Goal: Transaction & Acquisition: Subscribe to service/newsletter

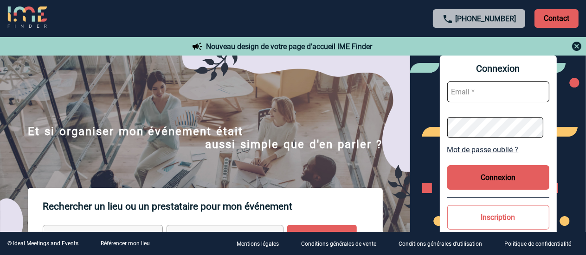
click at [494, 105] on form at bounding box center [498, 109] width 102 height 71
click at [498, 92] on input "text" at bounding box center [498, 92] width 102 height 21
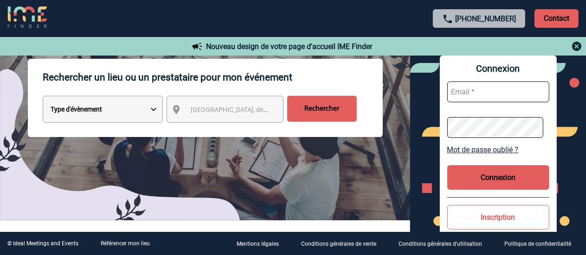
scroll to position [130, 0]
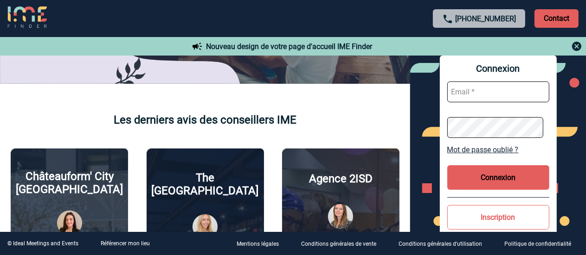
scroll to position [238, 0]
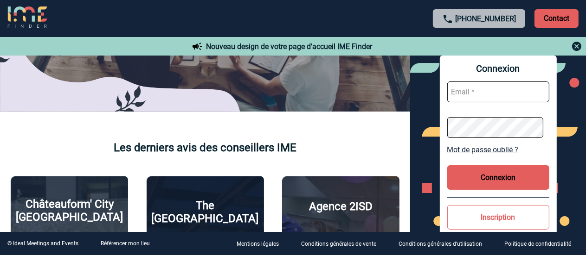
click at [517, 223] on button "Inscription" at bounding box center [498, 217] width 102 height 25
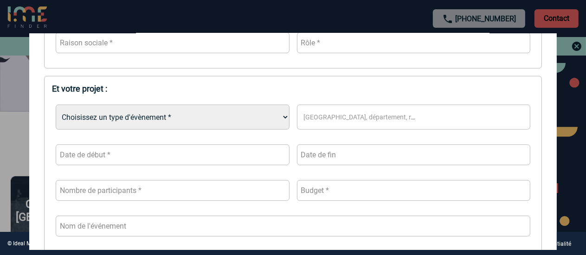
scroll to position [235, 0]
click at [0, 115] on div at bounding box center [293, 127] width 586 height 255
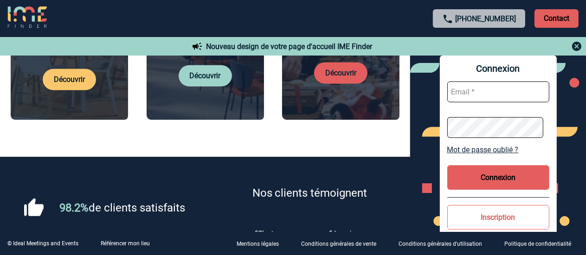
scroll to position [545, 0]
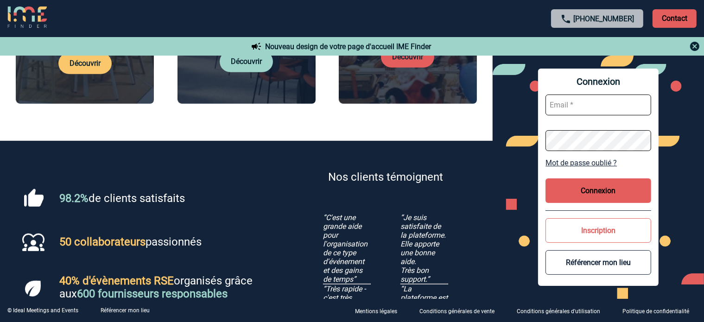
scroll to position [545, 0]
